Goal: Information Seeking & Learning: Learn about a topic

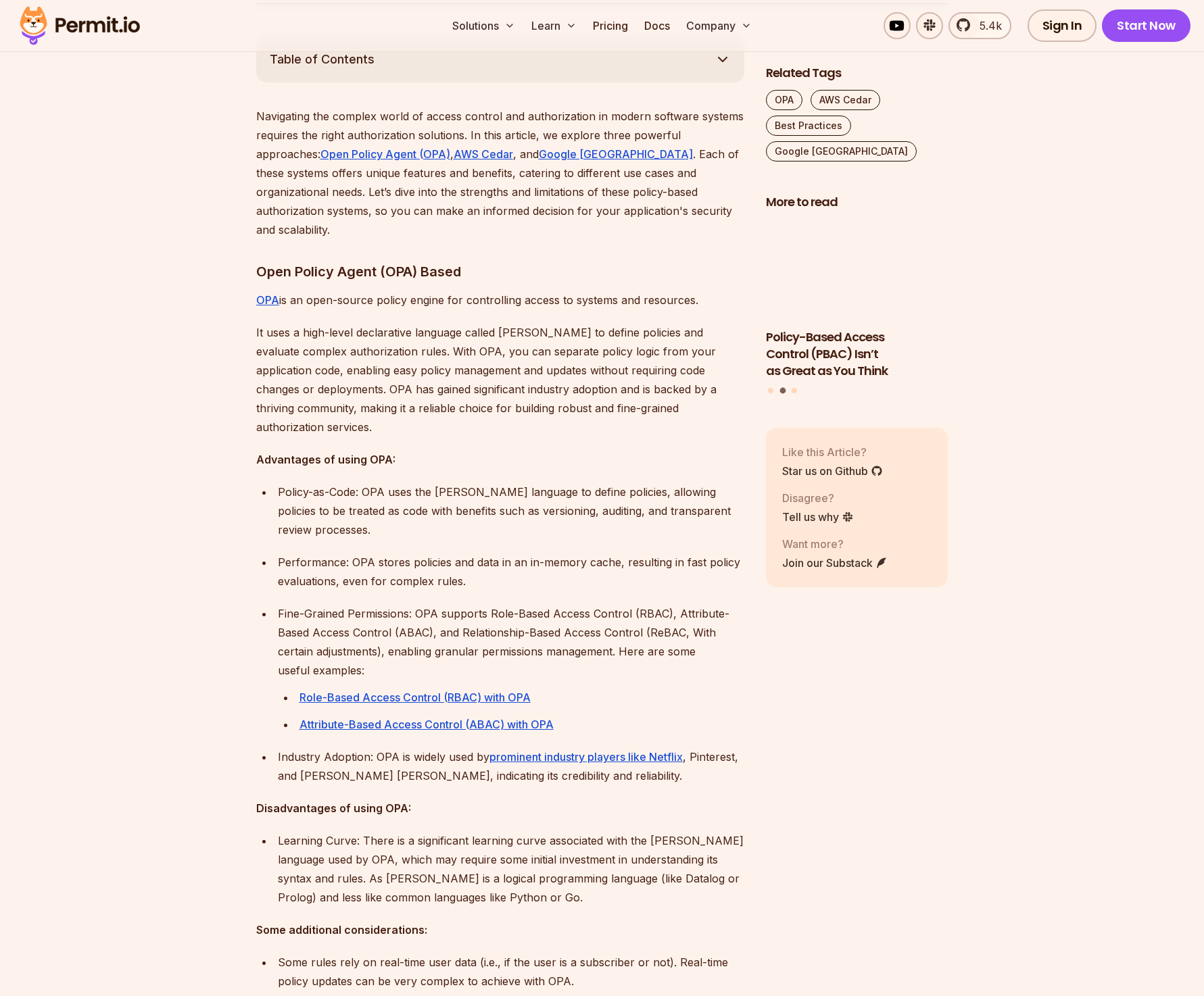
scroll to position [764, 0]
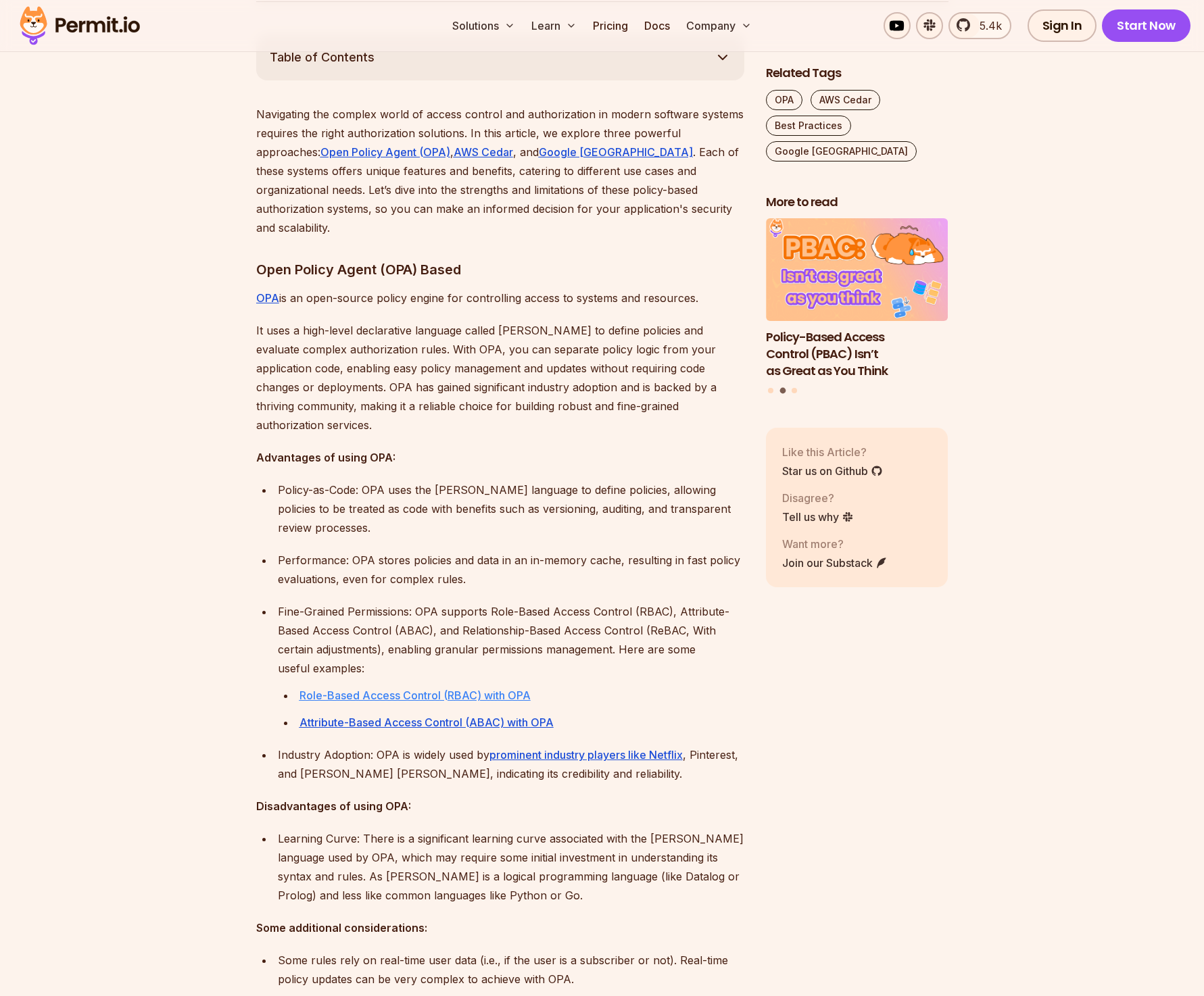
click at [477, 689] on u "Role-Based Access Control (RBAC) with OPA" at bounding box center [415, 696] width 231 height 14
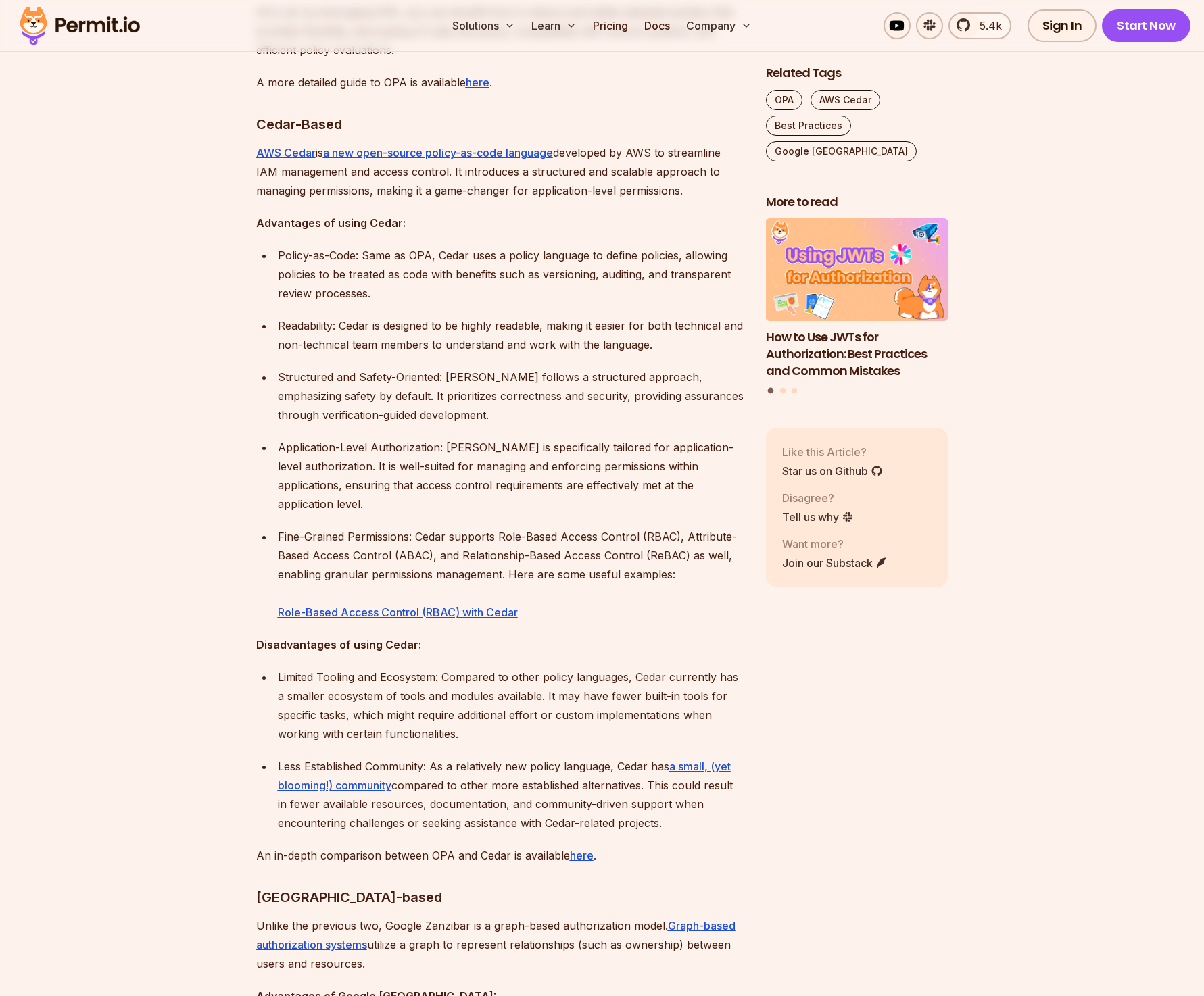
scroll to position [1916, 0]
